Goal: Task Accomplishment & Management: Manage account settings

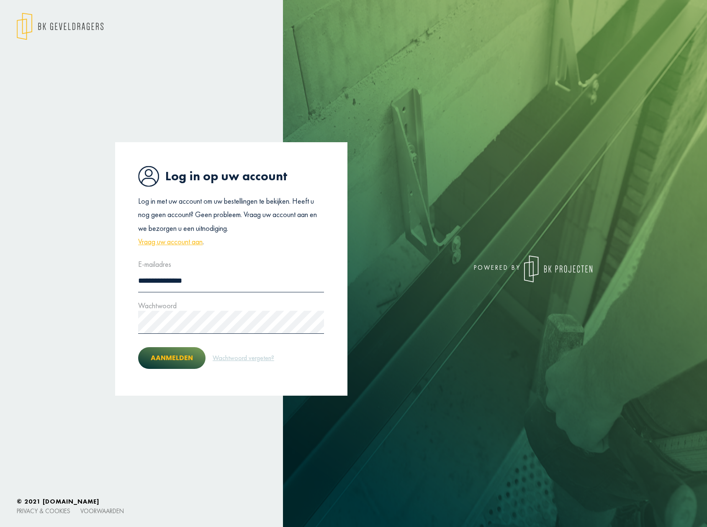
click at [170, 361] on button "Aanmelden" at bounding box center [171, 358] width 67 height 22
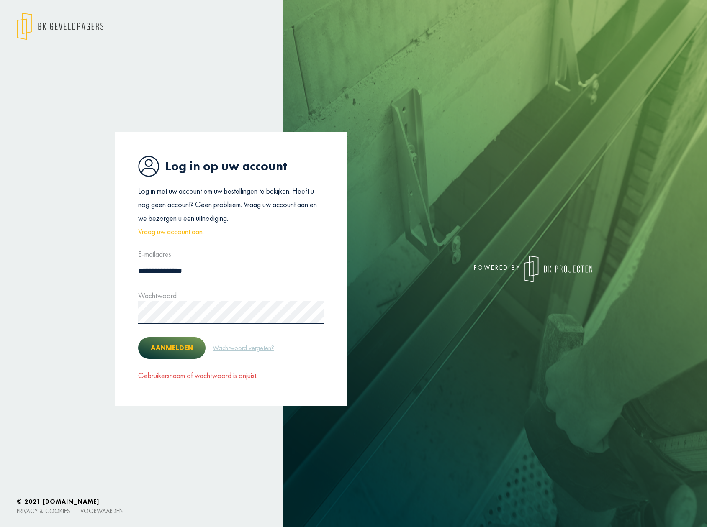
click at [160, 346] on button "Aanmelden" at bounding box center [171, 348] width 67 height 22
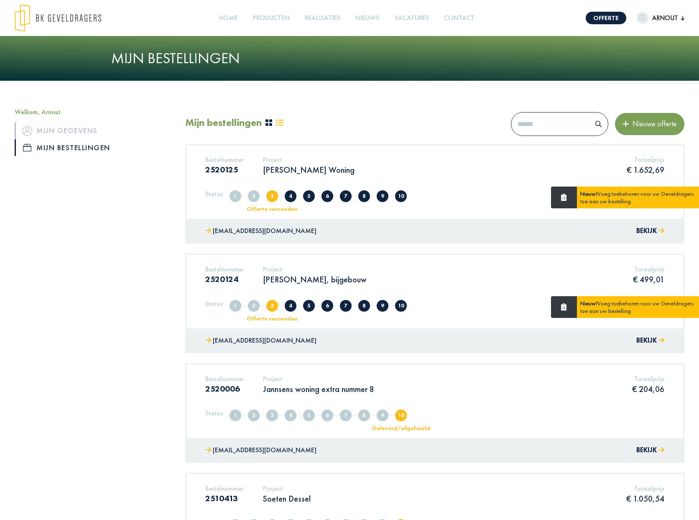
click at [320, 289] on div "Bestelnummer 2520124 Project [PERSON_NAME], bijgebouw Totaalprijs € 499,01" at bounding box center [435, 278] width 472 height 26
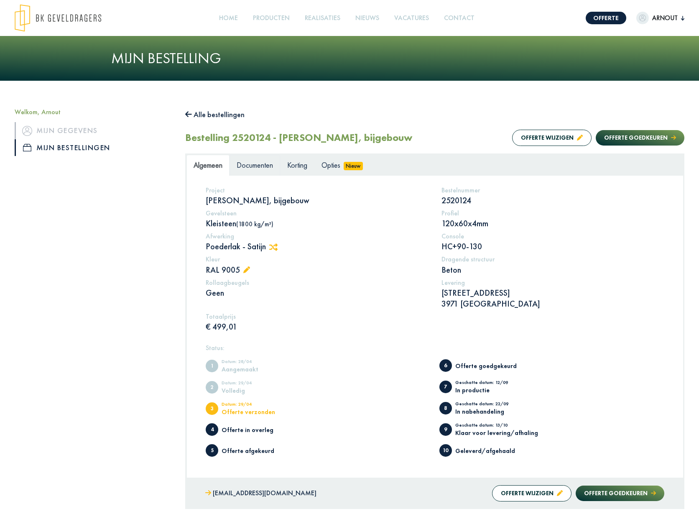
click at [264, 167] on span "Documenten" at bounding box center [255, 165] width 36 height 10
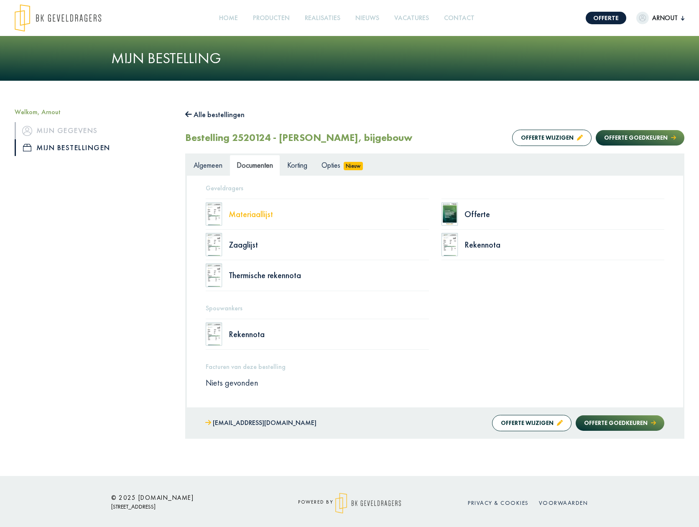
click at [239, 214] on div "Materiaallijst" at bounding box center [329, 214] width 200 height 8
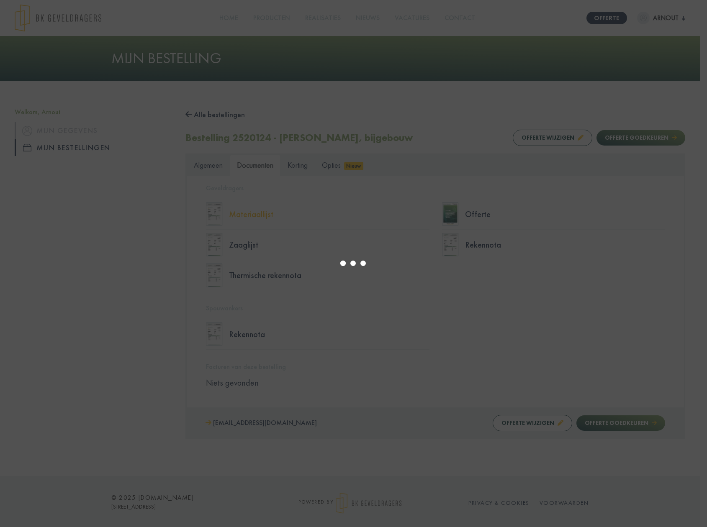
select select "******"
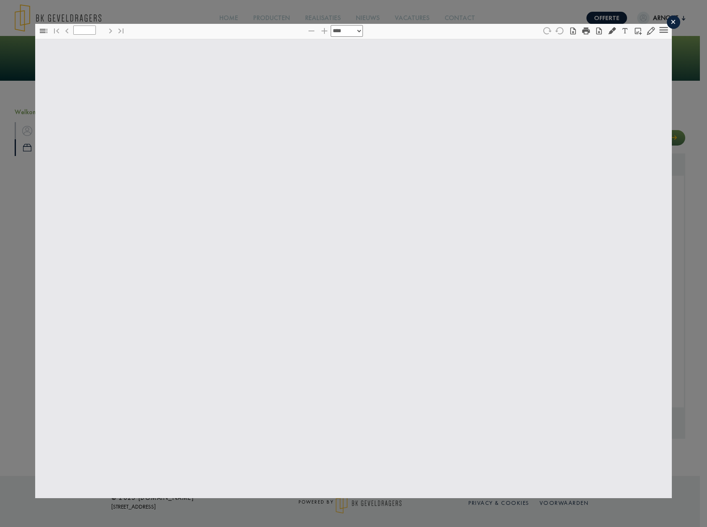
type input "*"
select select "******"
type input "*"
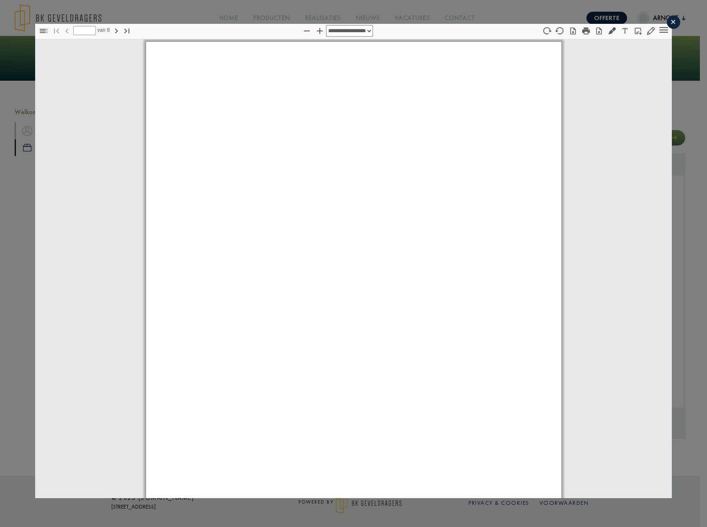
scroll to position [4, 0]
select select "****"
type input "*"
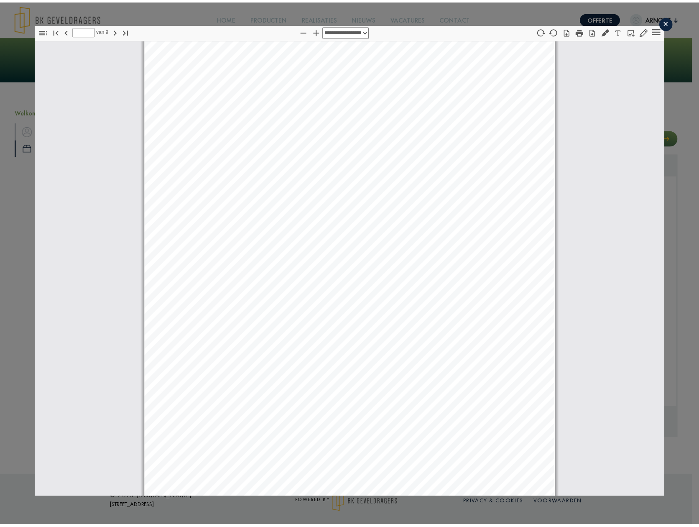
scroll to position [2715, 0]
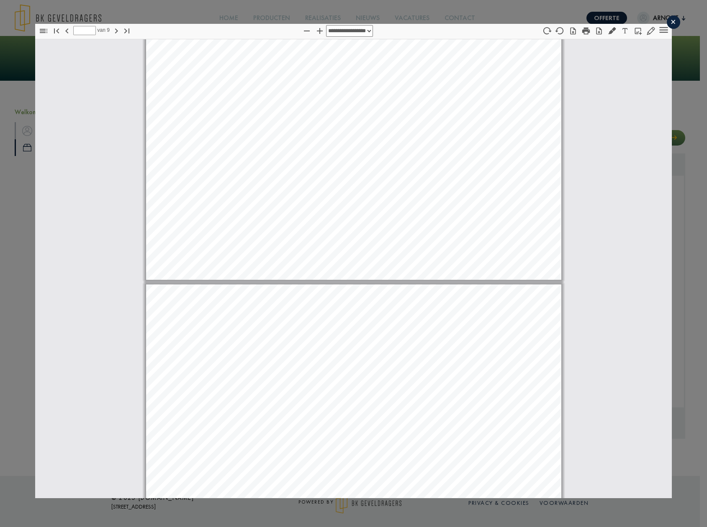
click at [597, 22] on div "×" at bounding box center [672, 21] width 13 height 13
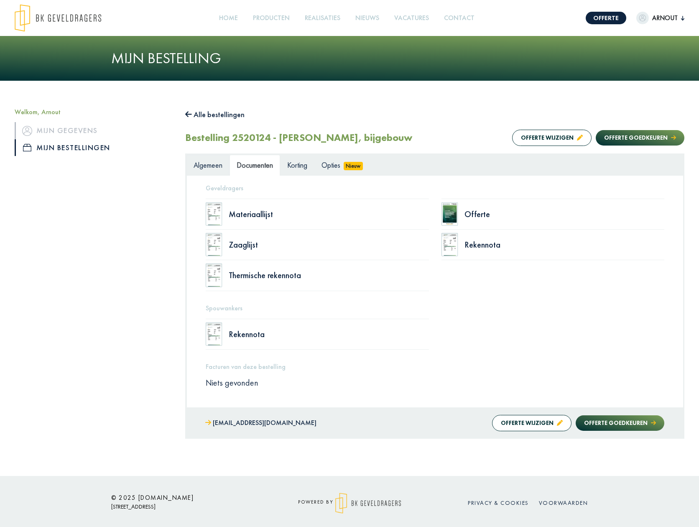
click at [204, 169] on span "Algemeen" at bounding box center [208, 165] width 29 height 10
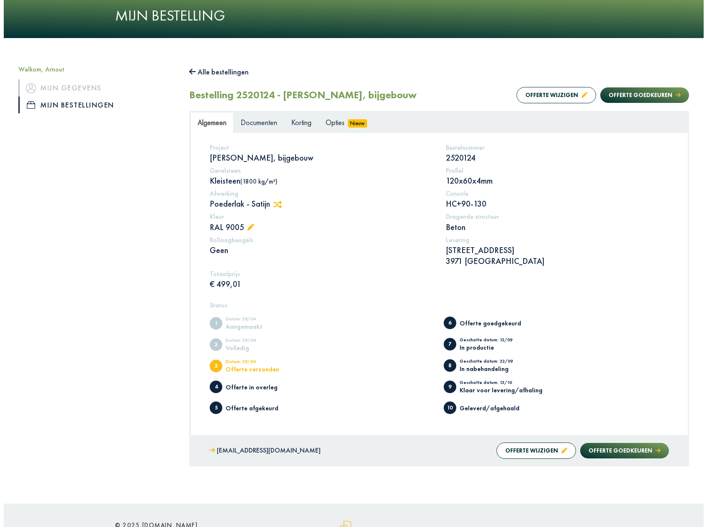
scroll to position [0, 0]
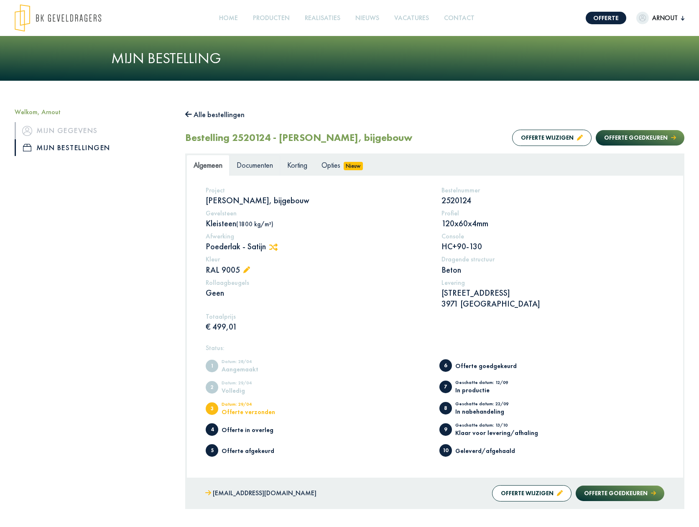
click at [249, 159] on link "Documenten" at bounding box center [255, 165] width 51 height 21
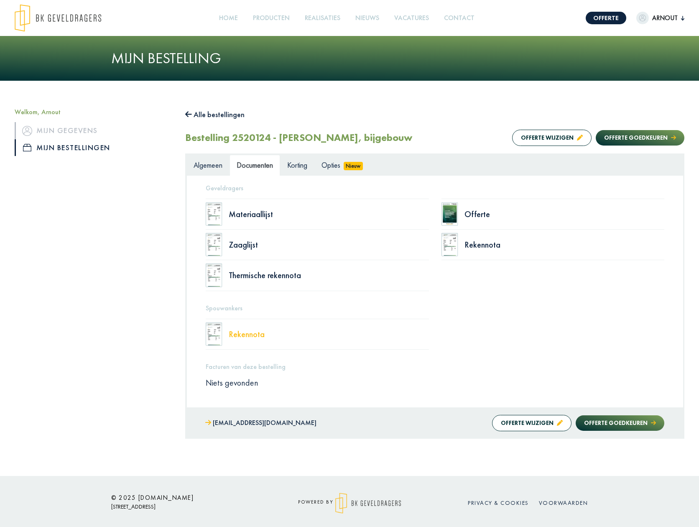
click at [244, 336] on div "Rekennota" at bounding box center [329, 334] width 200 height 8
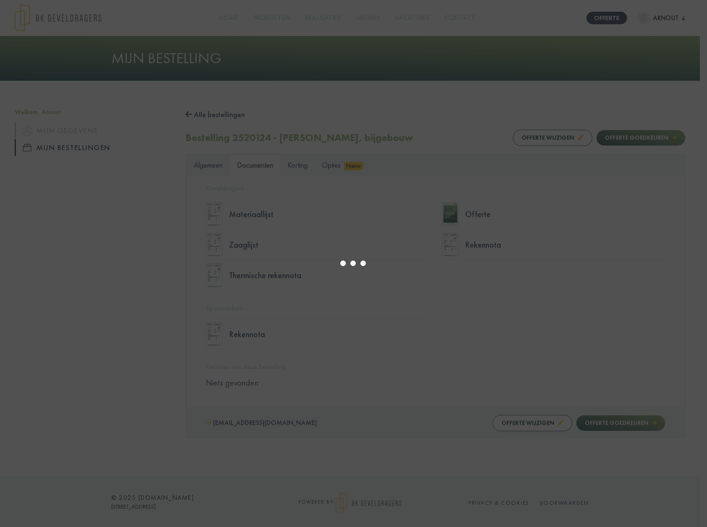
select select "******"
type input "*"
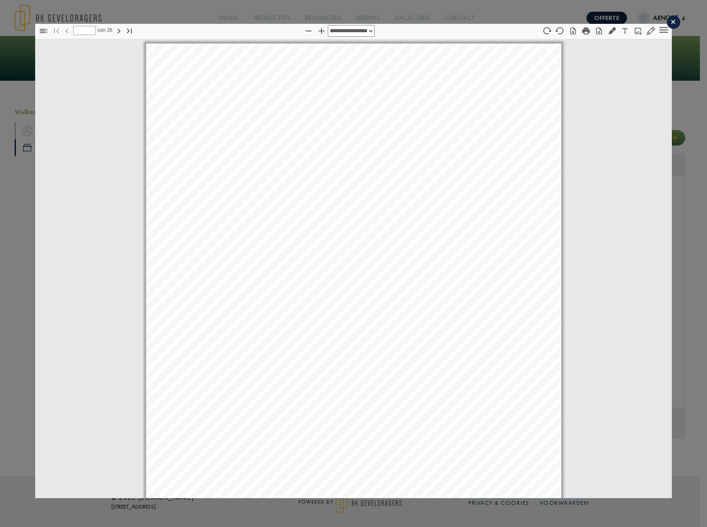
scroll to position [4, 0]
select select "****"
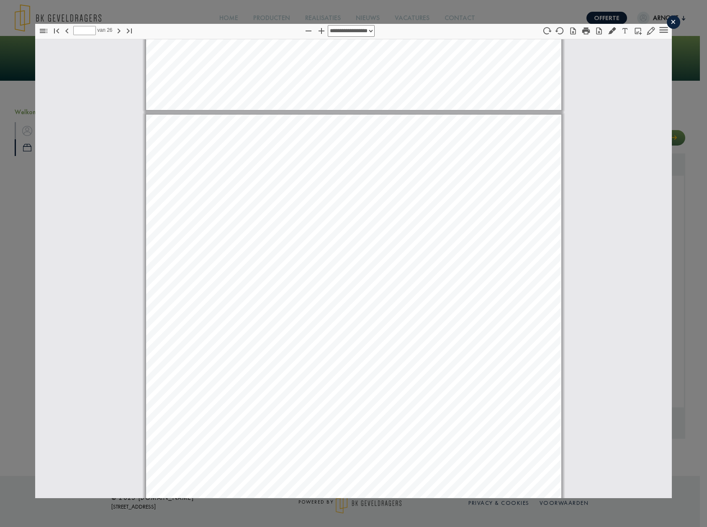
scroll to position [14923, 0]
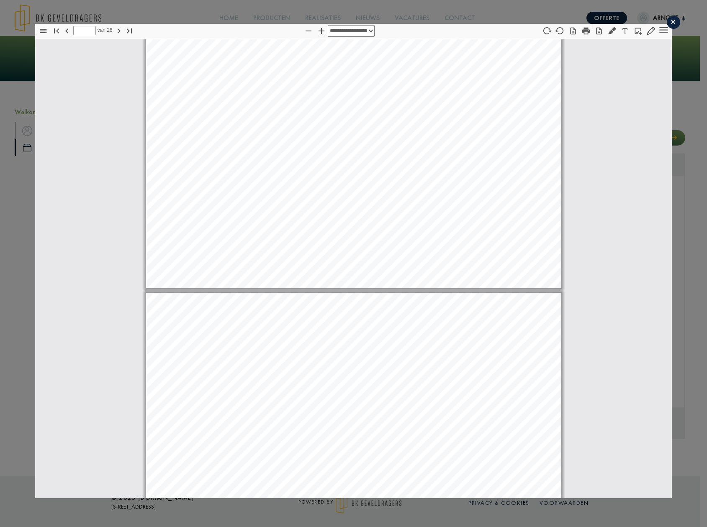
type input "**"
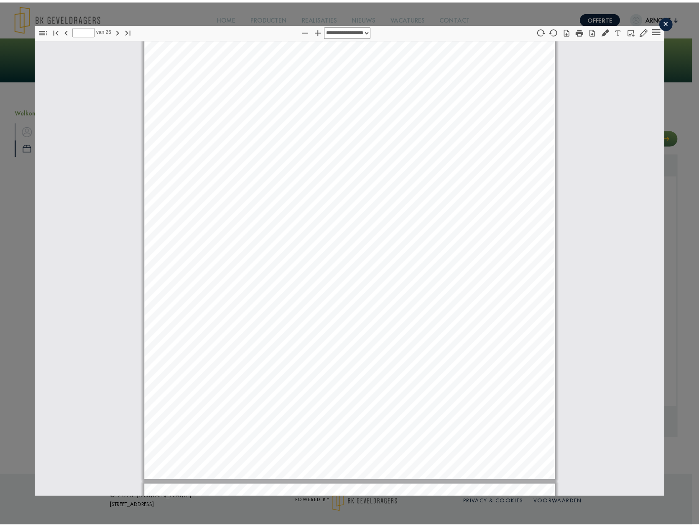
scroll to position [13507, 0]
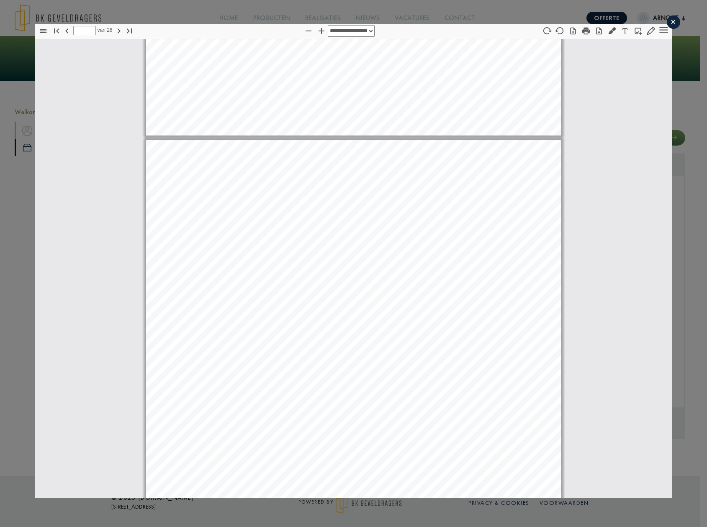
click at [597, 20] on div "×" at bounding box center [672, 21] width 13 height 13
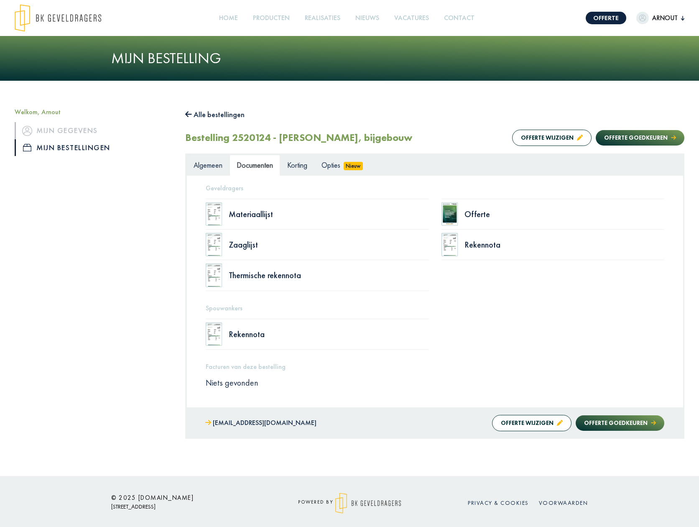
click at [202, 166] on span "Algemeen" at bounding box center [208, 165] width 29 height 10
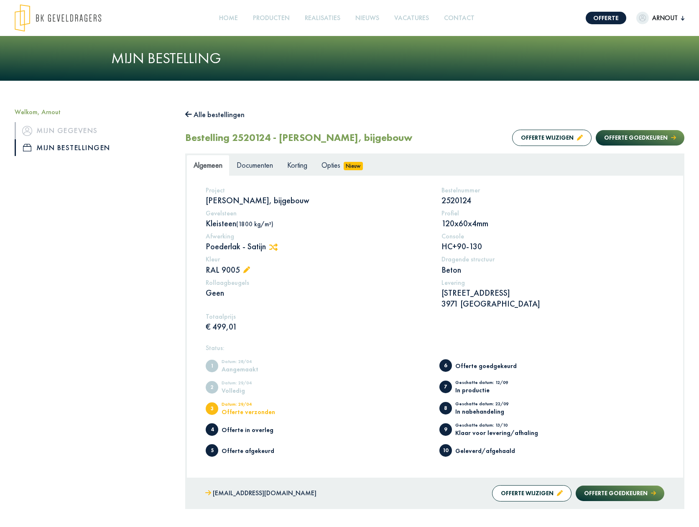
click at [555, 243] on p "HC+90-130" at bounding box center [553, 246] width 223 height 11
click at [597, 138] on button "Offerte goedkeuren" at bounding box center [640, 137] width 89 height 15
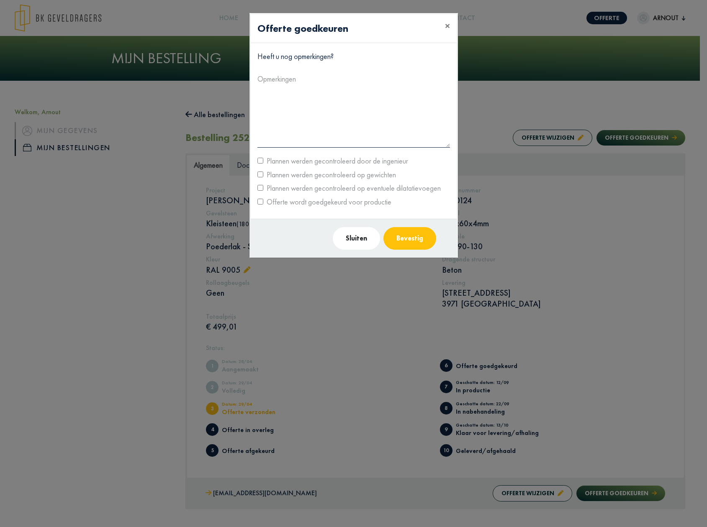
click at [262, 199] on div "Offerte wordt goedgekeurd voor productie" at bounding box center [353, 201] width 205 height 13
click at [410, 237] on button "Bevestig" at bounding box center [409, 238] width 53 height 23
